Goal: Check status: Check status

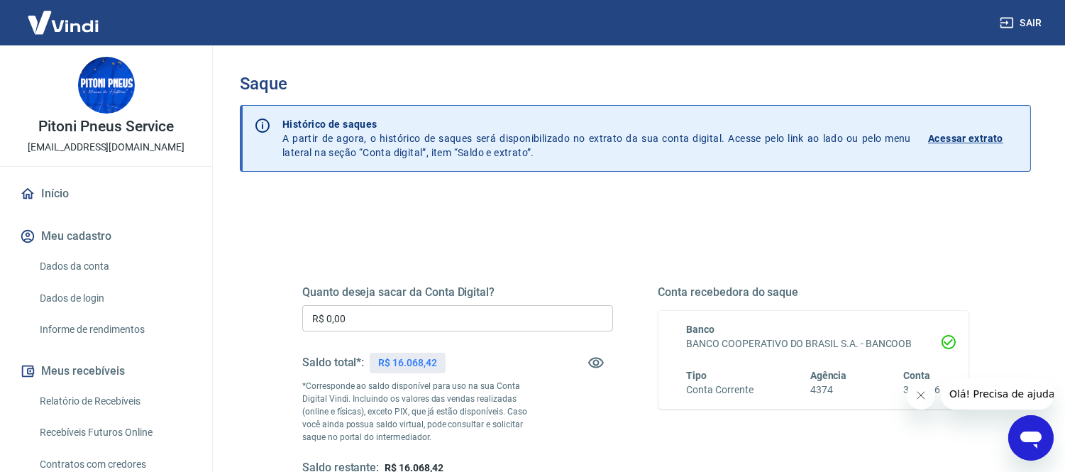
click at [925, 396] on icon "Fechar mensagem da empresa" at bounding box center [920, 394] width 11 height 11
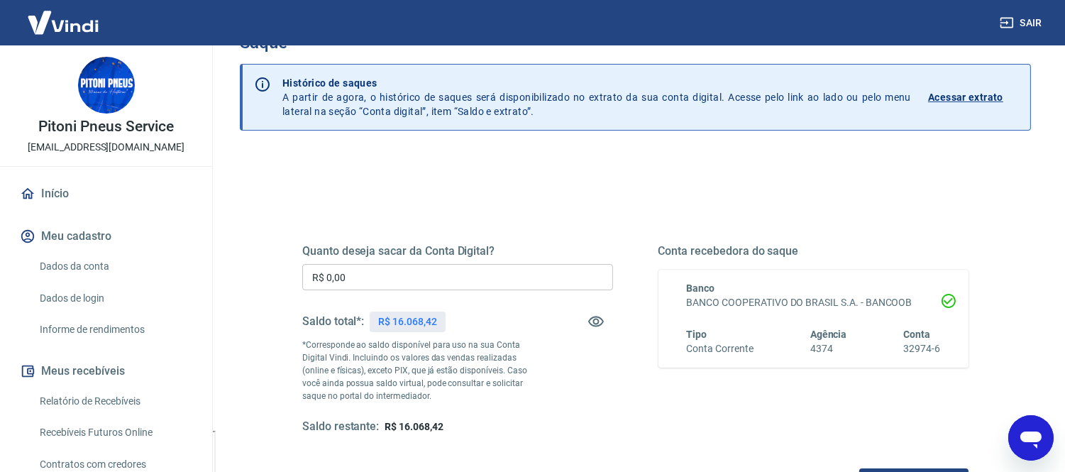
scroll to position [79, 0]
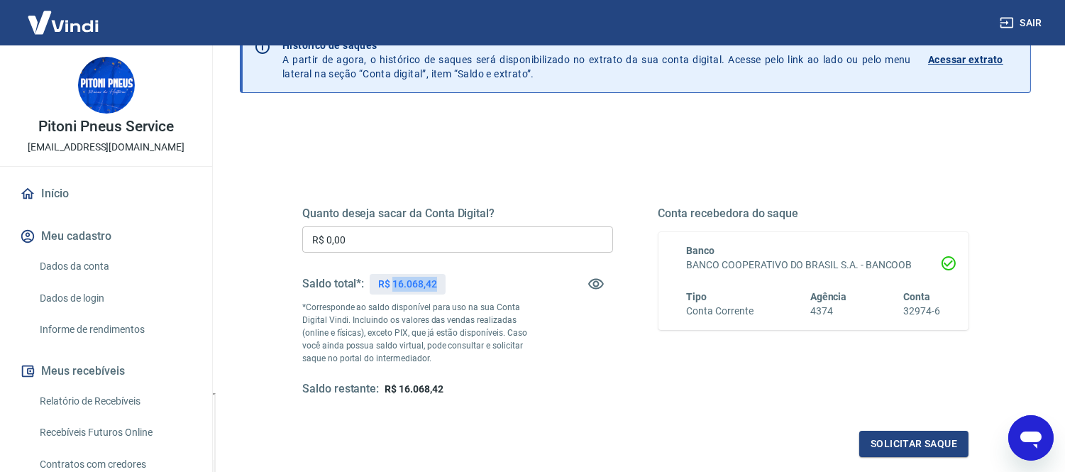
drag, startPoint x: 394, startPoint y: 285, endPoint x: 438, endPoint y: 287, distance: 44.1
click at [438, 287] on div "R$ 16.068,42" at bounding box center [407, 284] width 75 height 21
